Goal: Task Accomplishment & Management: Use online tool/utility

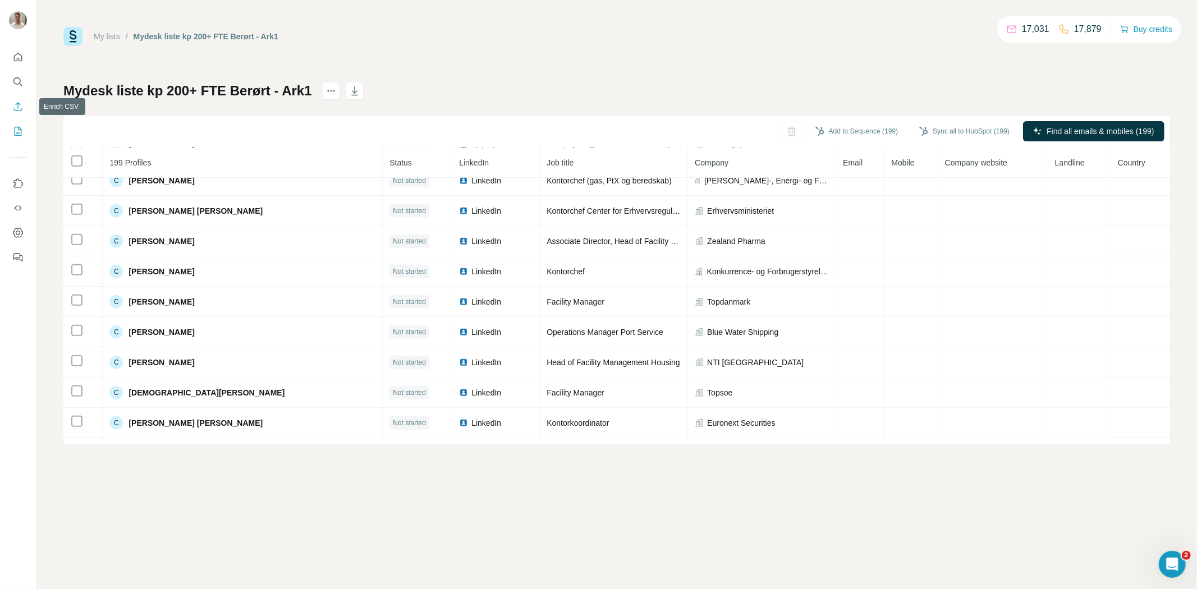
click at [17, 107] on icon "Enrich CSV" at bounding box center [17, 106] width 11 height 11
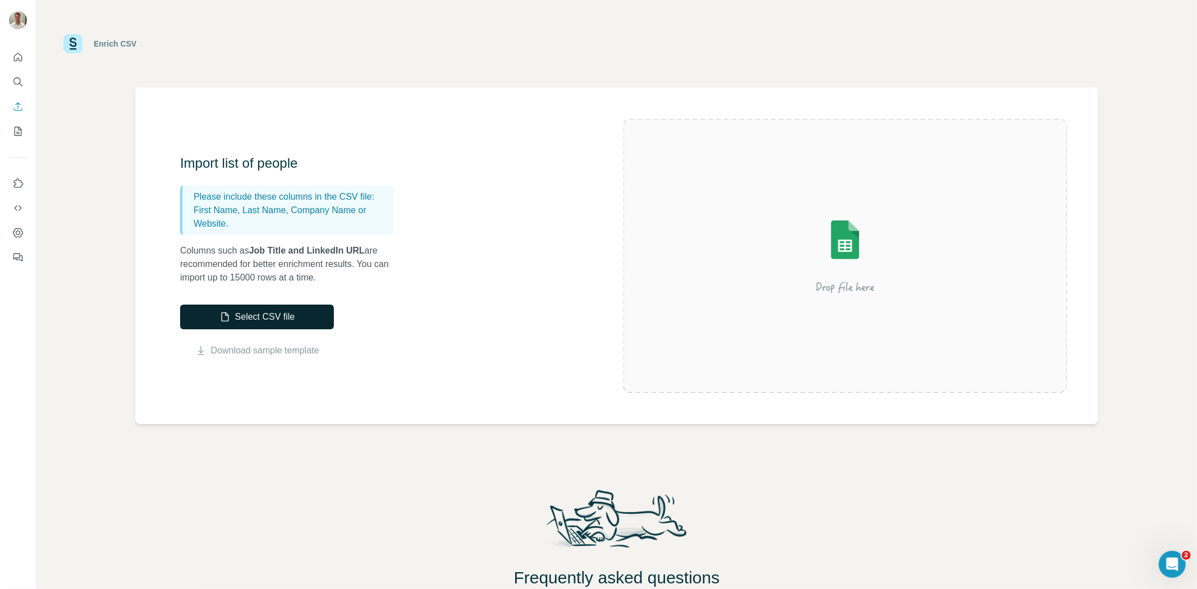
click at [295, 310] on button "Select CSV file" at bounding box center [257, 317] width 154 height 25
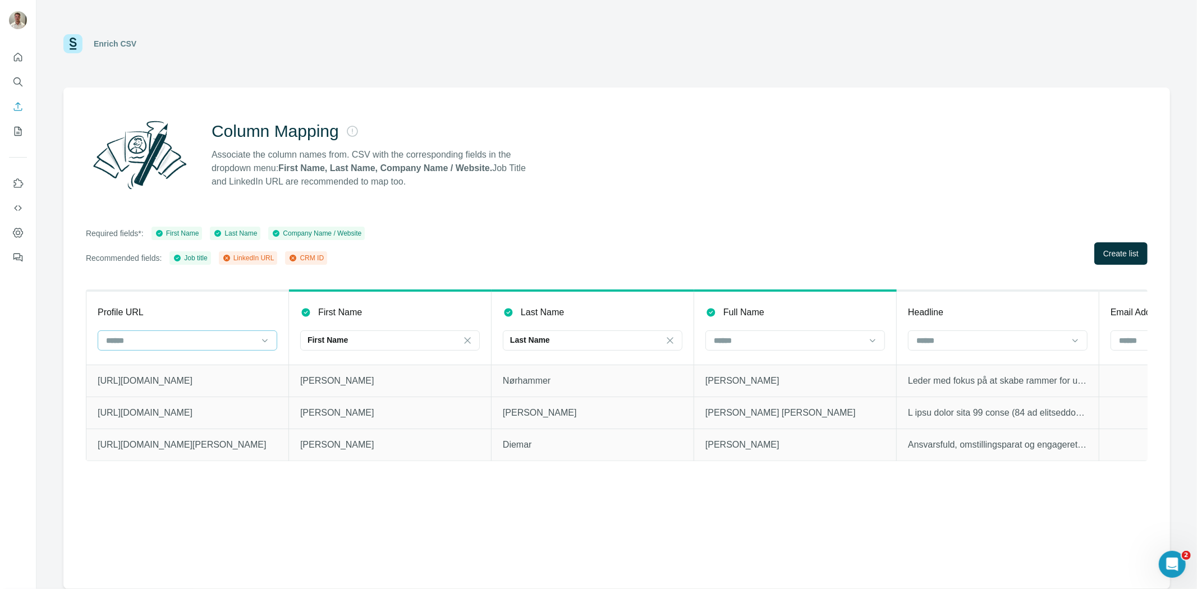
click at [187, 343] on input at bounding box center [180, 340] width 151 height 12
click at [185, 357] on div "LinkedIn URL" at bounding box center [187, 365] width 174 height 20
click at [1114, 250] on span "Create list" at bounding box center [1120, 253] width 35 height 11
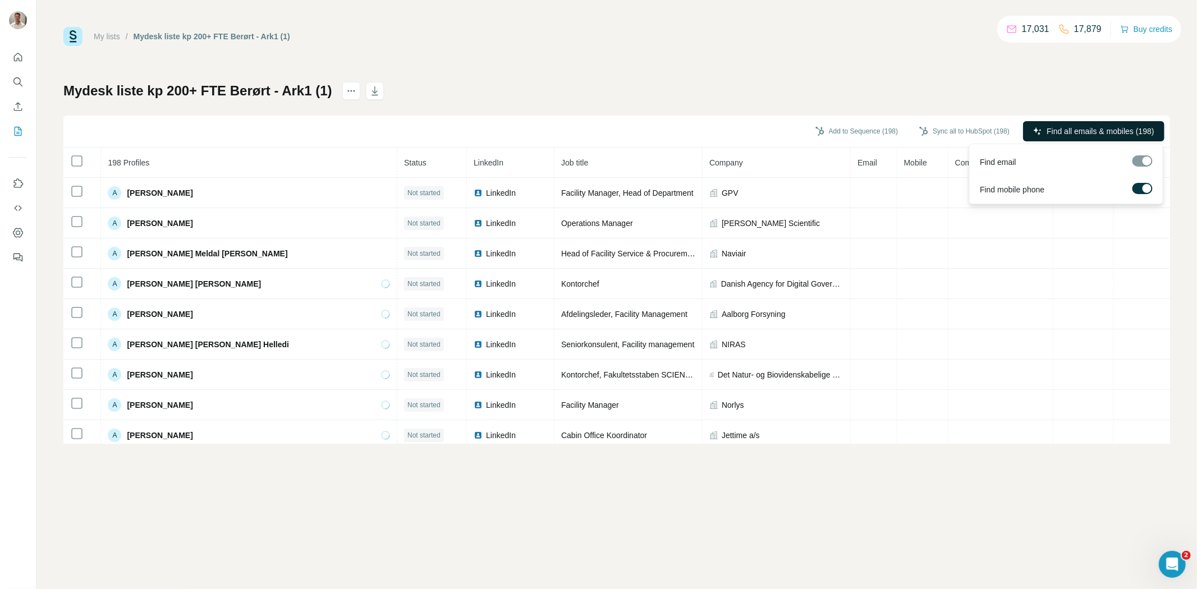
click at [1056, 131] on span "Find all emails & mobiles (198)" at bounding box center [1099, 131] width 107 height 11
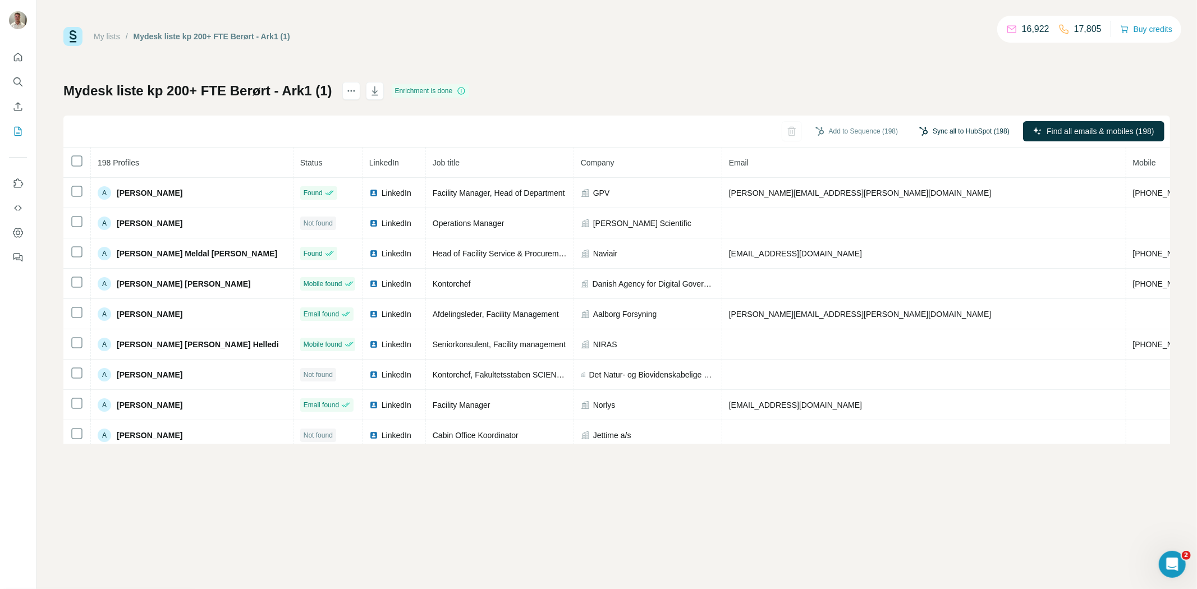
click at [943, 131] on button "Sync all to HubSpot (198)" at bounding box center [964, 131] width 106 height 17
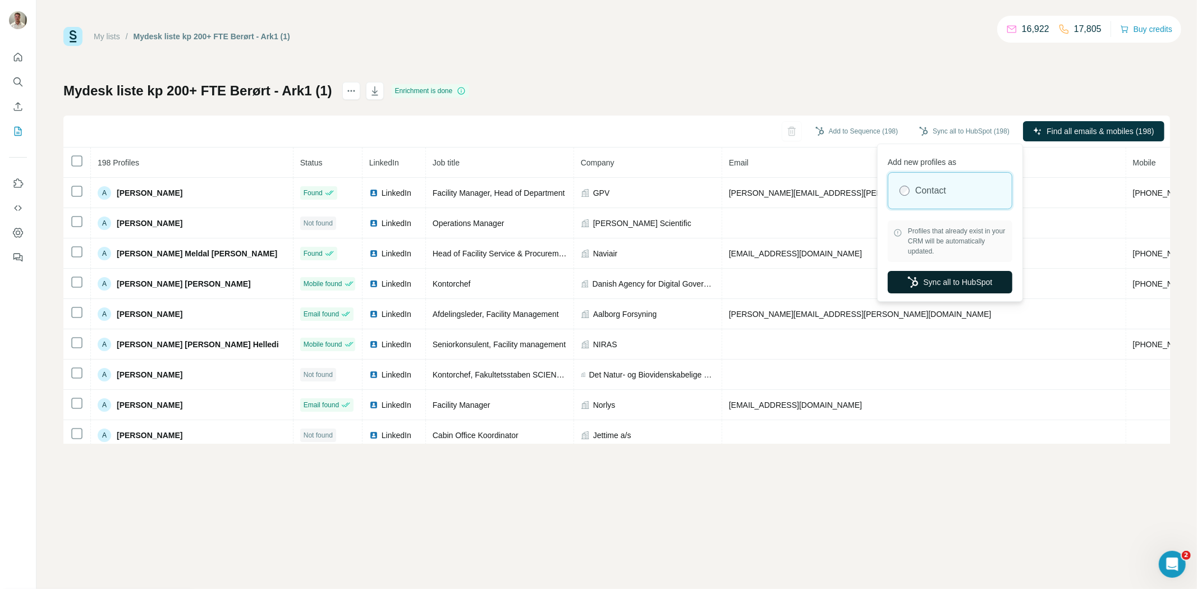
click at [943, 283] on button "Sync all to HubSpot" at bounding box center [950, 282] width 125 height 22
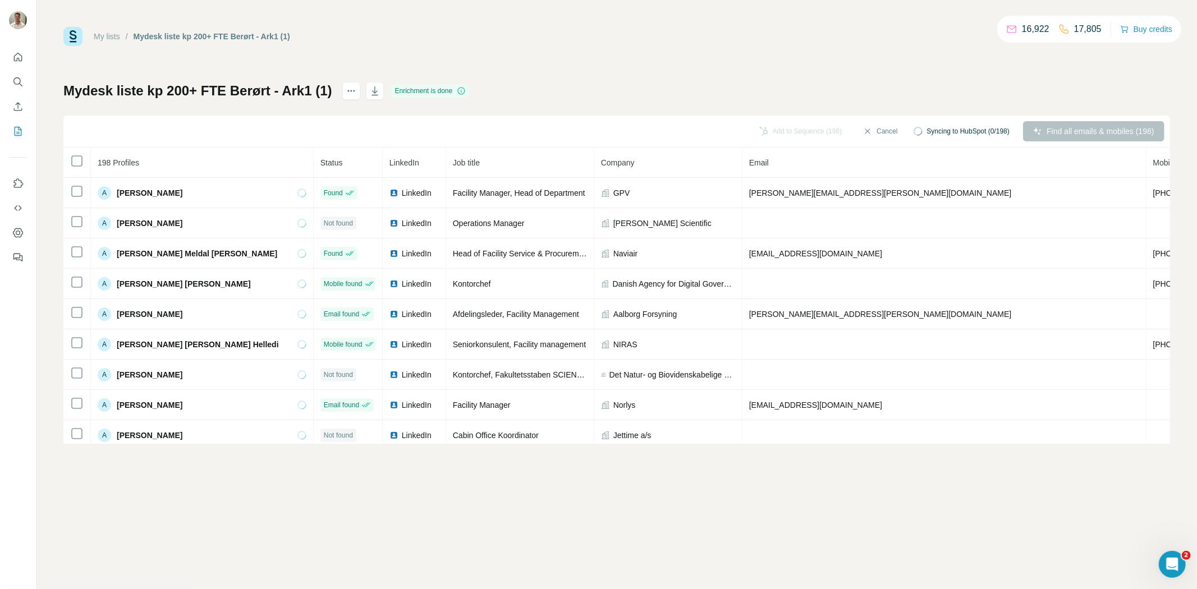
click at [864, 129] on button "Cancel" at bounding box center [880, 131] width 50 height 20
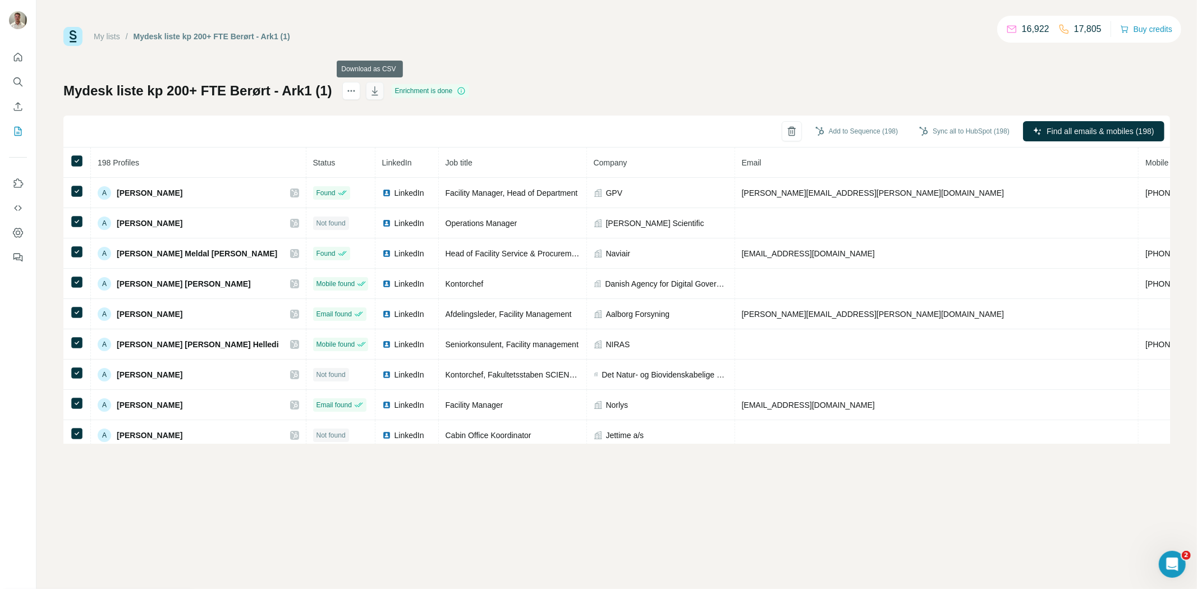
click at [372, 88] on icon "button" at bounding box center [374, 90] width 11 height 11
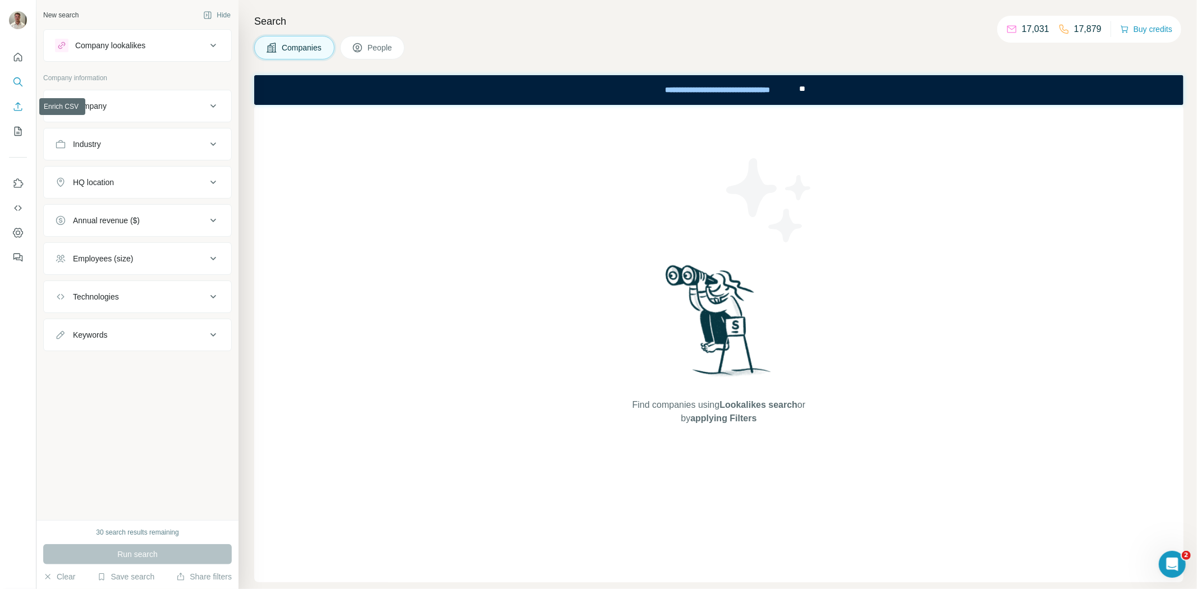
click at [18, 109] on icon "Enrich CSV" at bounding box center [17, 106] width 11 height 11
